Goal: Information Seeking & Learning: Learn about a topic

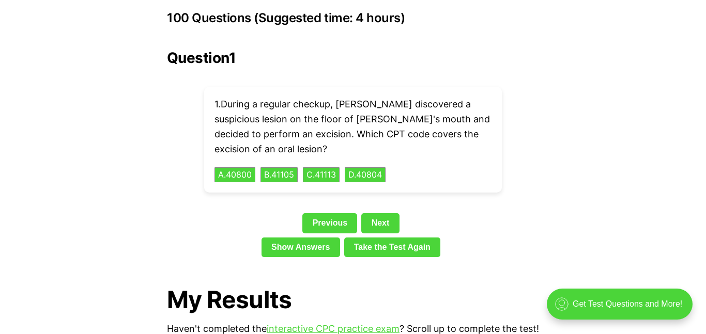
scroll to position [2340, 0]
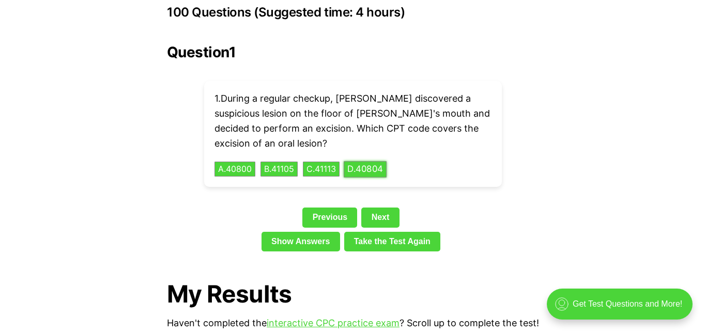
click at [372, 161] on button "D . 40804" at bounding box center [364, 169] width 43 height 16
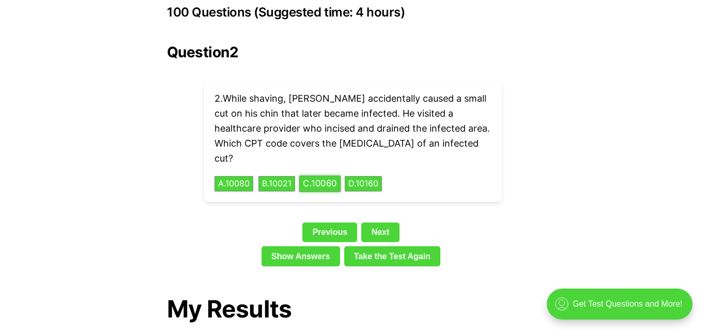
click at [331, 176] on button "C . 10060" at bounding box center [319, 184] width 41 height 16
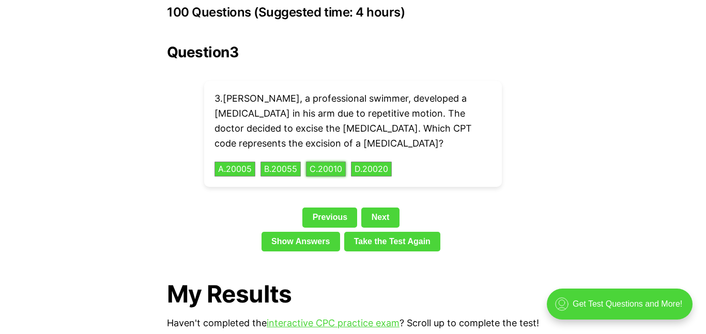
click at [306, 162] on button "C . 20010" at bounding box center [326, 169] width 40 height 15
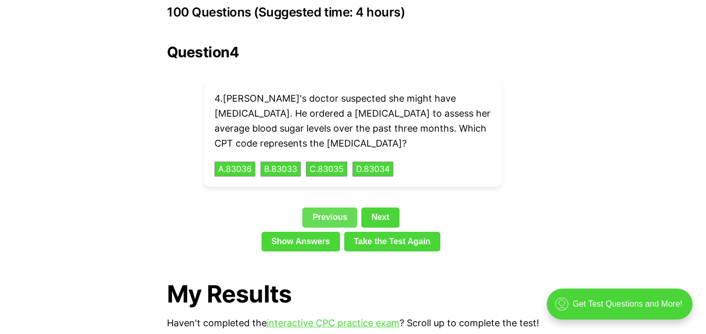
click at [321, 208] on link "Previous" at bounding box center [329, 218] width 55 height 20
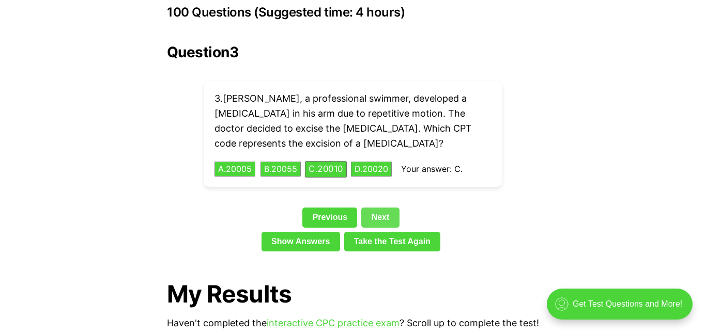
click at [377, 208] on link "Next" at bounding box center [380, 218] width 38 height 20
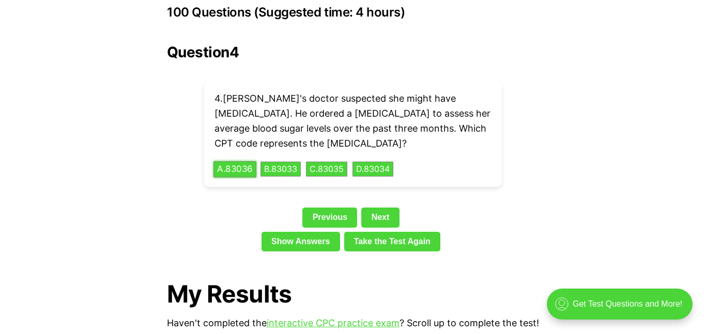
click at [243, 161] on button "A . 83036" at bounding box center [234, 169] width 43 height 16
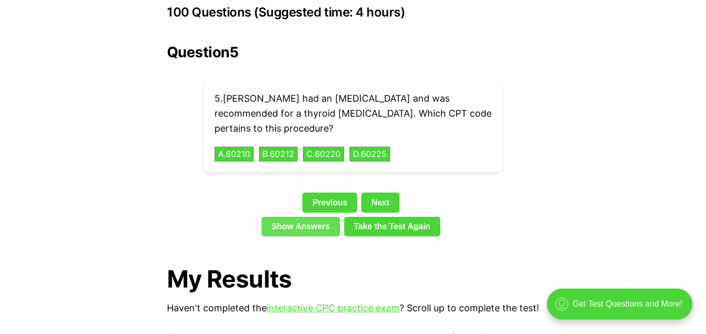
click at [310, 217] on link "Show Answers" at bounding box center [300, 227] width 79 height 20
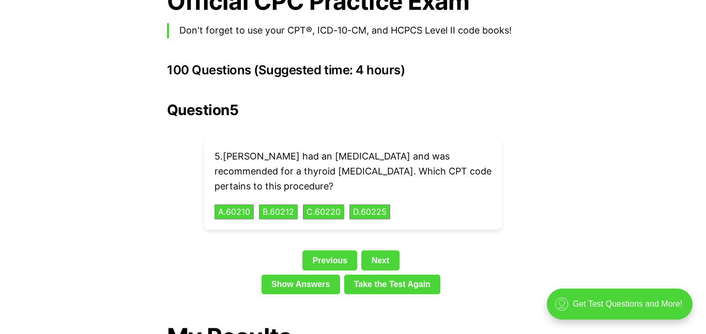
scroll to position [2274, 0]
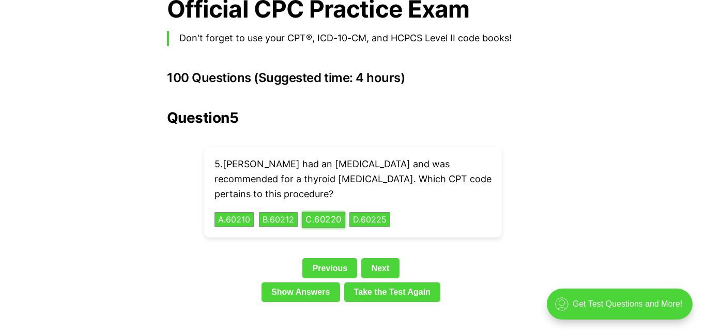
click at [332, 212] on button "C . 60220" at bounding box center [323, 220] width 43 height 16
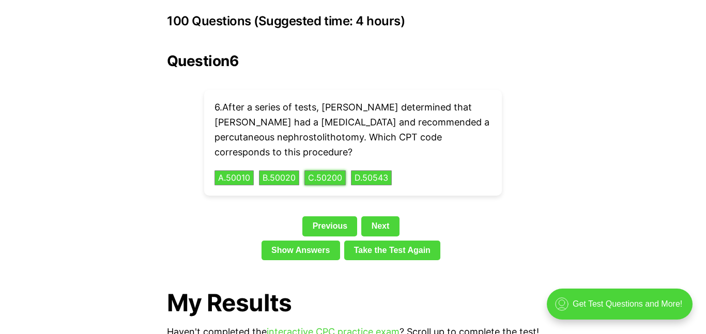
scroll to position [2345, 0]
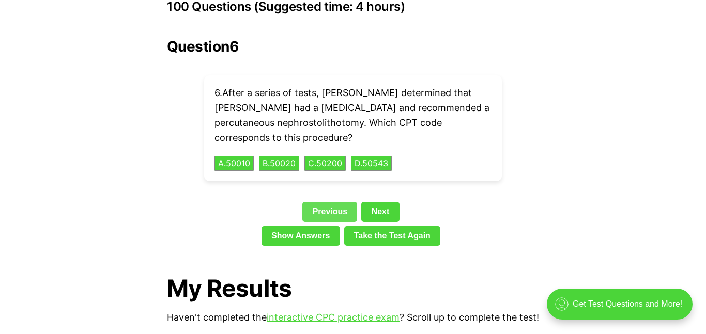
click at [334, 202] on link "Previous" at bounding box center [329, 212] width 55 height 20
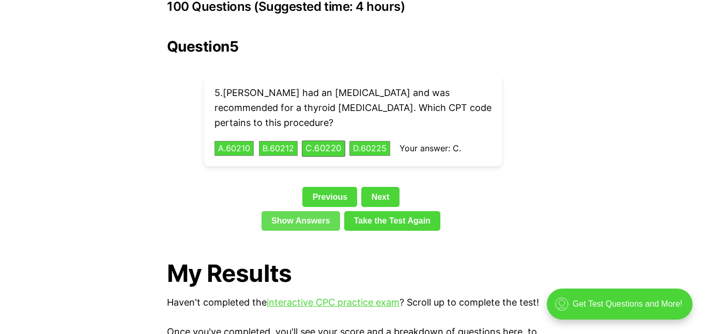
click at [312, 211] on link "Show Answers" at bounding box center [300, 221] width 79 height 20
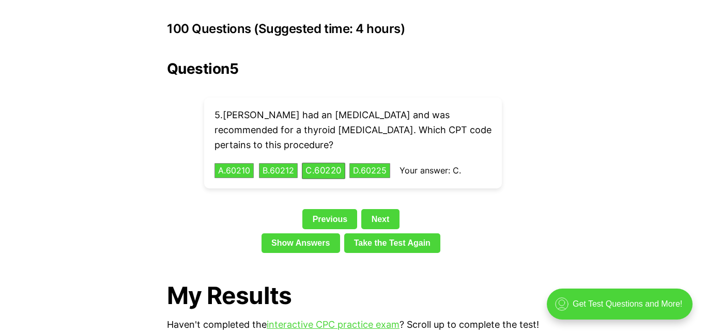
scroll to position [2316, 0]
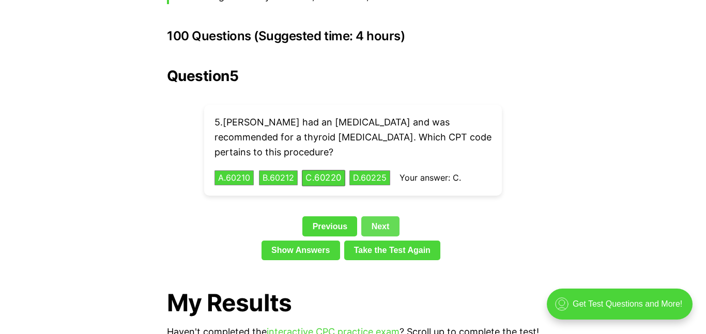
click at [383, 216] on link "Next" at bounding box center [380, 226] width 38 height 20
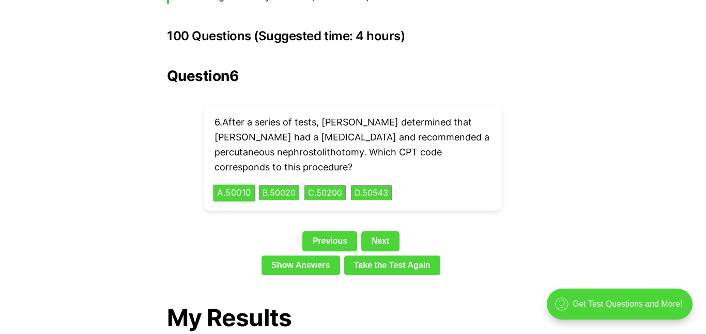
click at [240, 185] on button "A . 50010" at bounding box center [233, 193] width 41 height 16
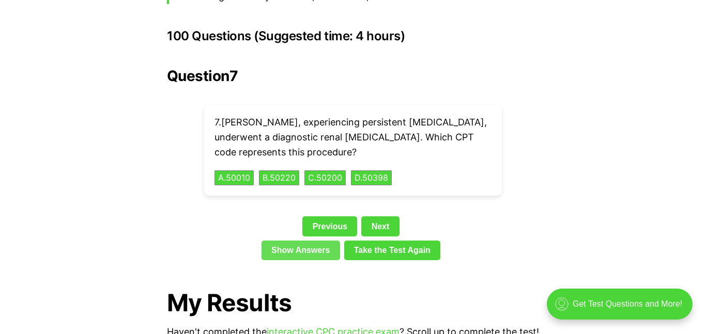
click at [314, 241] on link "Show Answers" at bounding box center [300, 251] width 79 height 20
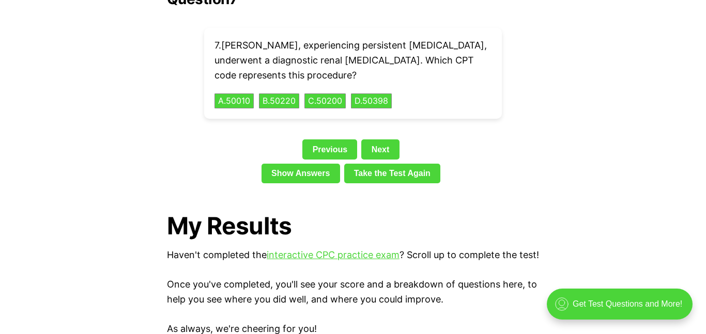
scroll to position [2375, 0]
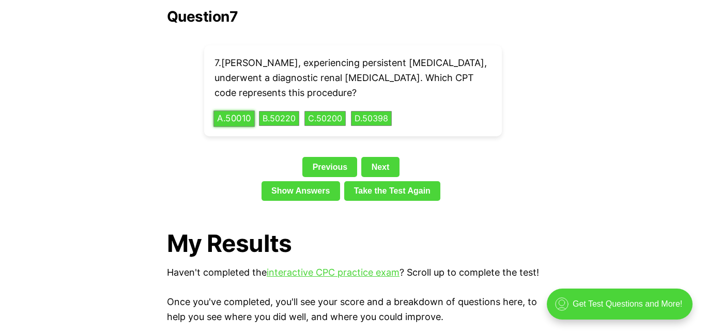
click at [241, 111] on button "A . 50010" at bounding box center [233, 119] width 41 height 16
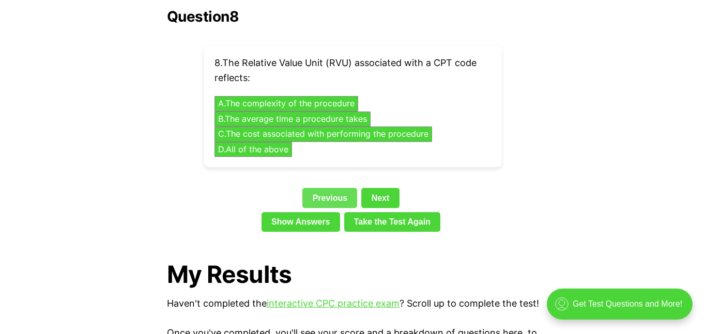
click at [337, 188] on link "Previous" at bounding box center [329, 198] width 55 height 20
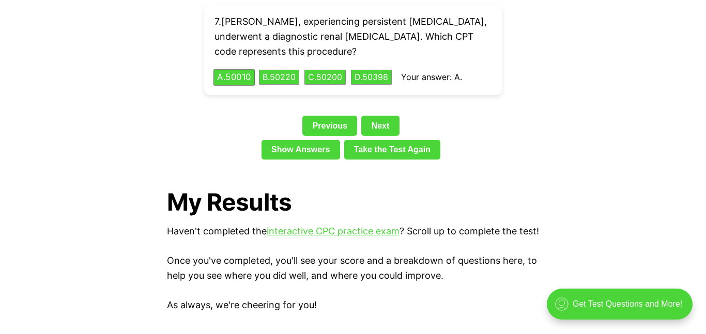
scroll to position [2409, 0]
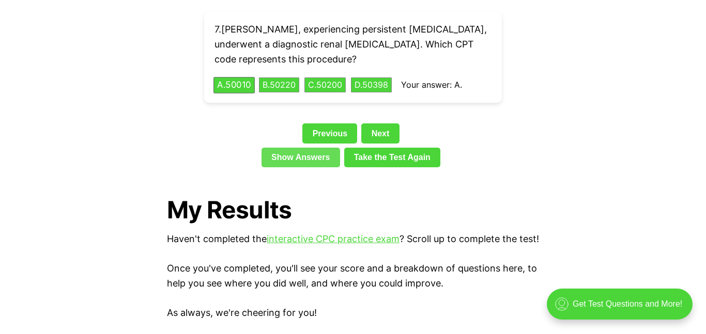
click at [327, 148] on link "Show Answers" at bounding box center [300, 158] width 79 height 20
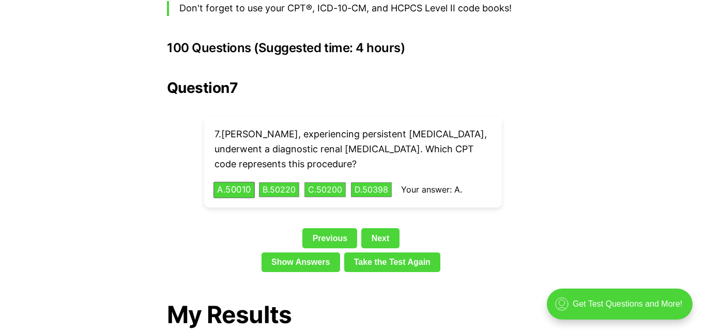
scroll to position [2296, 0]
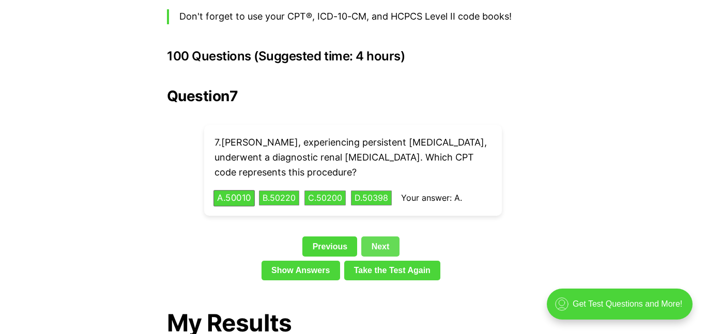
click at [387, 237] on link "Next" at bounding box center [380, 247] width 38 height 20
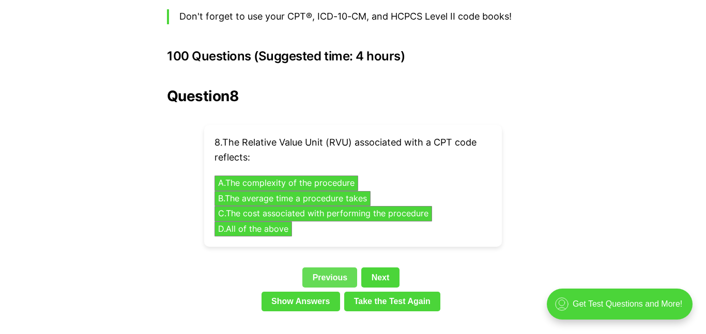
click at [323, 268] on link "Previous" at bounding box center [329, 278] width 55 height 20
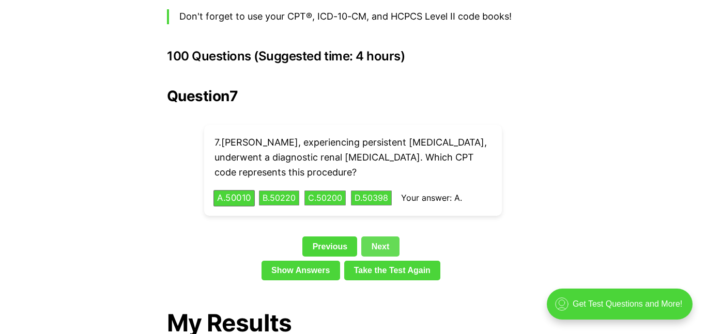
click at [387, 237] on link "Next" at bounding box center [380, 247] width 38 height 20
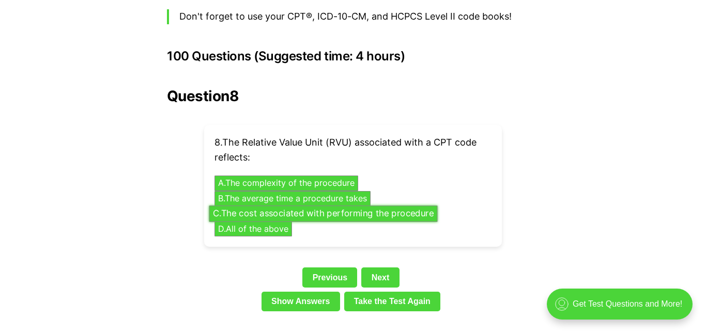
click at [256, 206] on button "C . The cost associated with performing the procedure" at bounding box center [323, 214] width 228 height 16
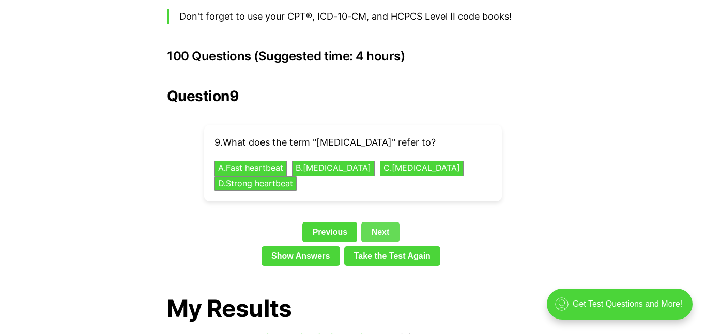
click at [383, 222] on link "Next" at bounding box center [380, 232] width 38 height 20
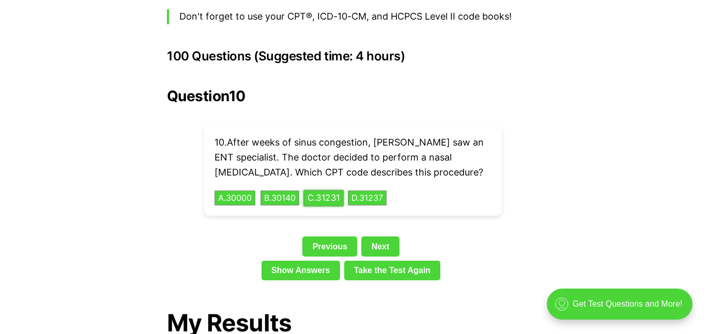
click at [336, 190] on button "C . 31231" at bounding box center [323, 198] width 40 height 16
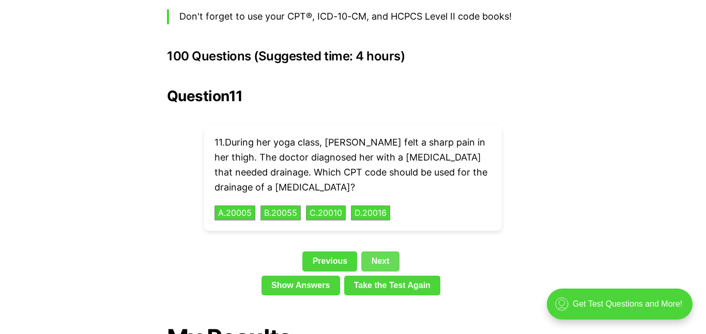
click at [381, 252] on link "Next" at bounding box center [380, 262] width 38 height 20
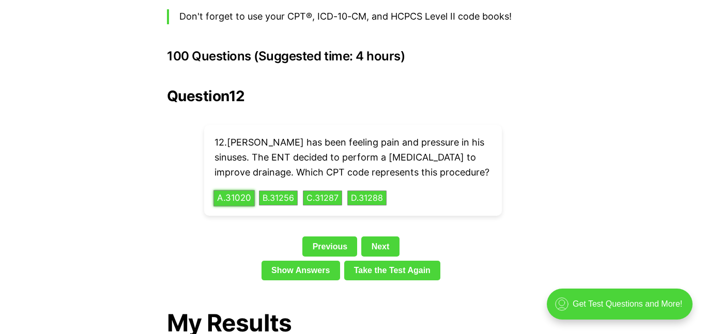
click at [239, 190] on button "A . 31020" at bounding box center [233, 198] width 41 height 16
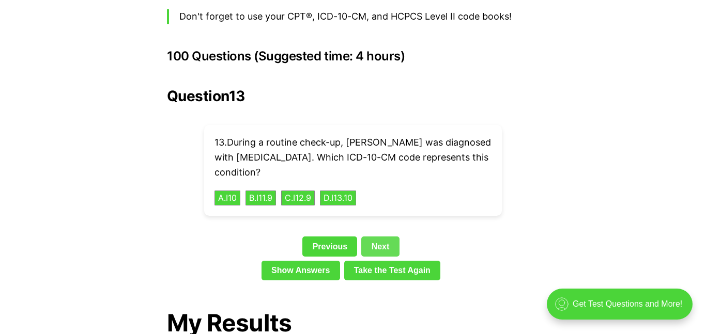
click at [386, 237] on link "Next" at bounding box center [380, 247] width 38 height 20
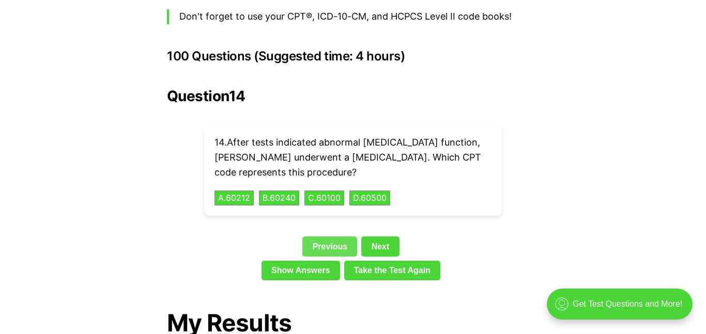
click at [337, 237] on link "Previous" at bounding box center [329, 247] width 55 height 20
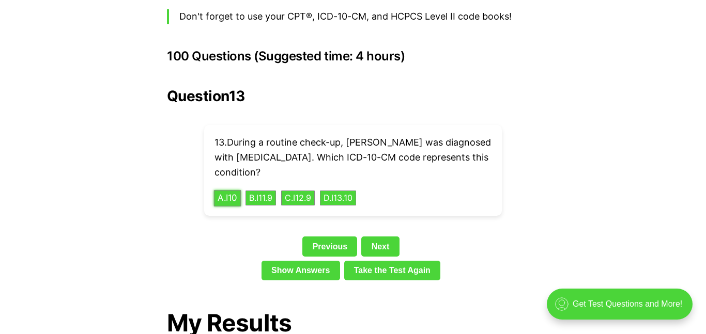
click at [229, 190] on button "A . I10" at bounding box center [227, 198] width 27 height 16
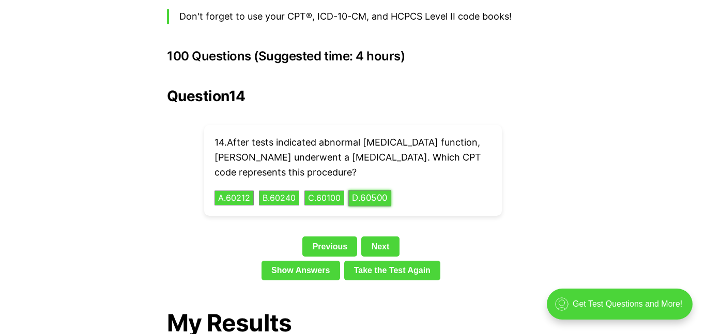
click at [384, 190] on button "D . 60500" at bounding box center [369, 198] width 43 height 16
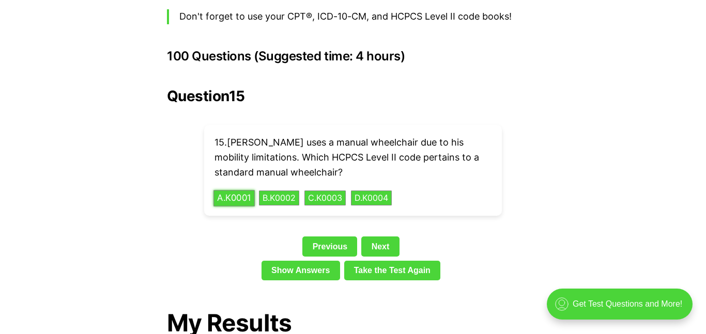
click at [238, 190] on button "A . K0001" at bounding box center [233, 198] width 41 height 16
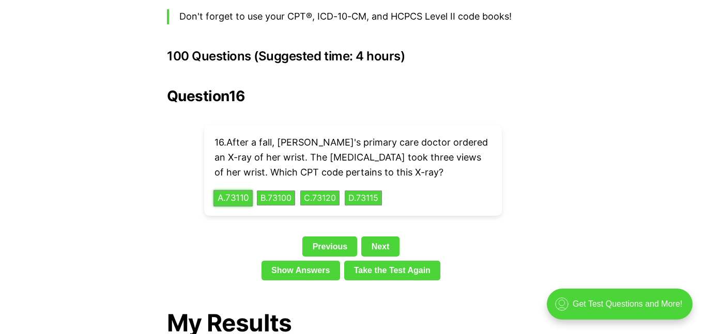
click at [239, 190] on button "A . 73110" at bounding box center [232, 198] width 39 height 16
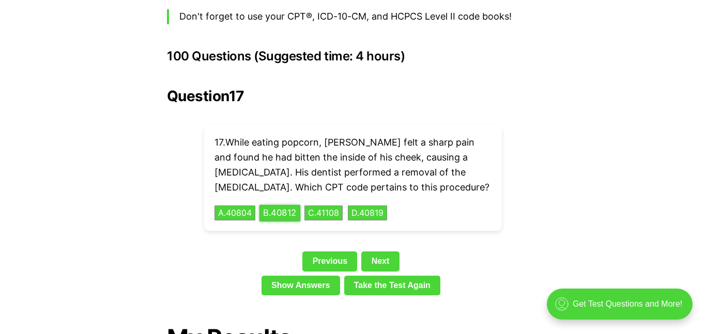
click at [284, 205] on button "B . 40812" at bounding box center [279, 213] width 41 height 16
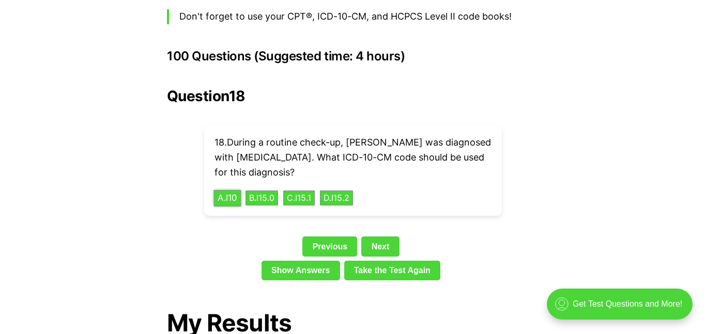
click at [227, 190] on button "A . I10" at bounding box center [227, 198] width 27 height 16
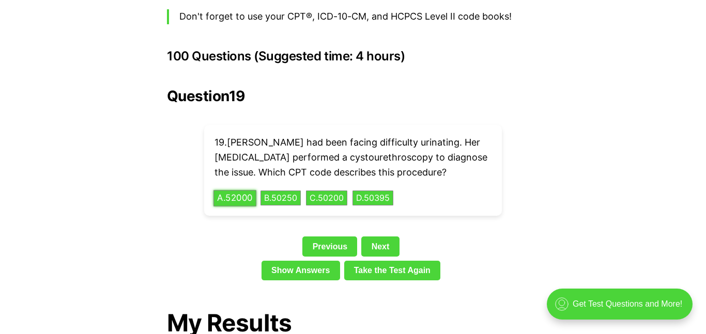
click at [240, 190] on button "A . 52000" at bounding box center [234, 198] width 43 height 16
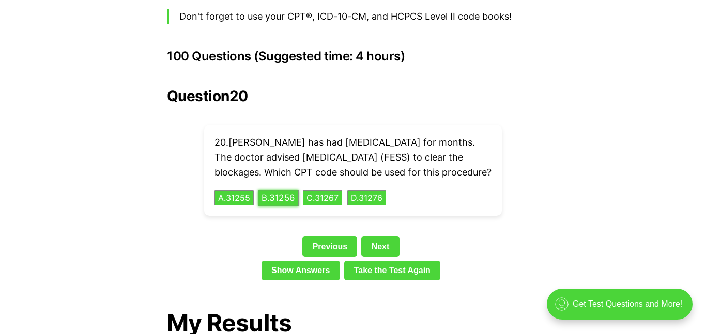
click at [288, 196] on button "B . 31256" at bounding box center [278, 198] width 41 height 16
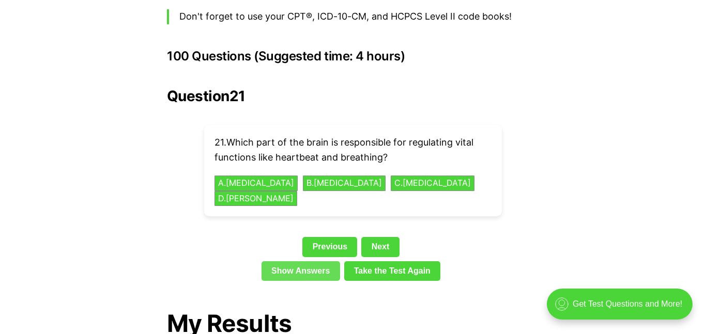
click at [314, 261] on link "Show Answers" at bounding box center [300, 271] width 79 height 20
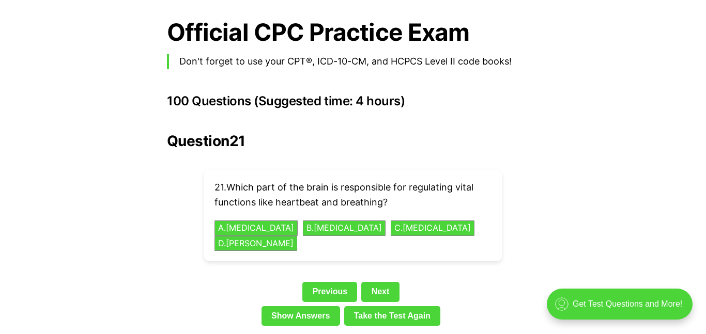
scroll to position [2232, 0]
